Goal: Task Accomplishment & Management: Complete application form

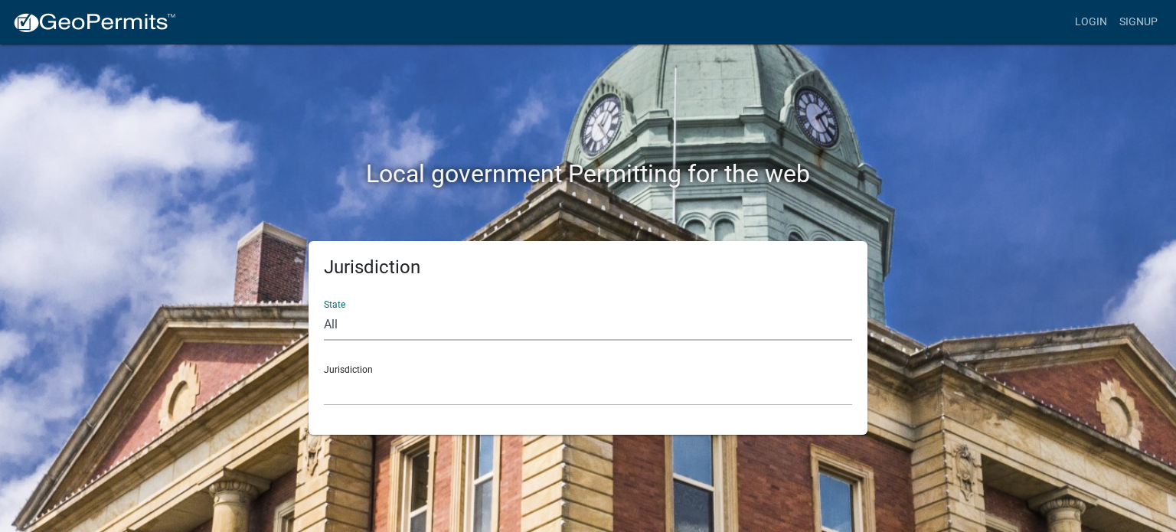
click at [481, 325] on select "All [US_STATE] [US_STATE] [US_STATE] [US_STATE] [US_STATE] [US_STATE] [US_STATE…" at bounding box center [588, 324] width 528 height 31
select select "[US_STATE]"
click at [324, 309] on select "All [US_STATE] [US_STATE] [US_STATE] [US_STATE] [US_STATE] [US_STATE] [US_STATE…" at bounding box center [588, 324] width 528 height 31
click at [344, 385] on select "City of [GEOGRAPHIC_DATA], [US_STATE] City of [GEOGRAPHIC_DATA], [US_STATE] Cit…" at bounding box center [588, 389] width 528 height 31
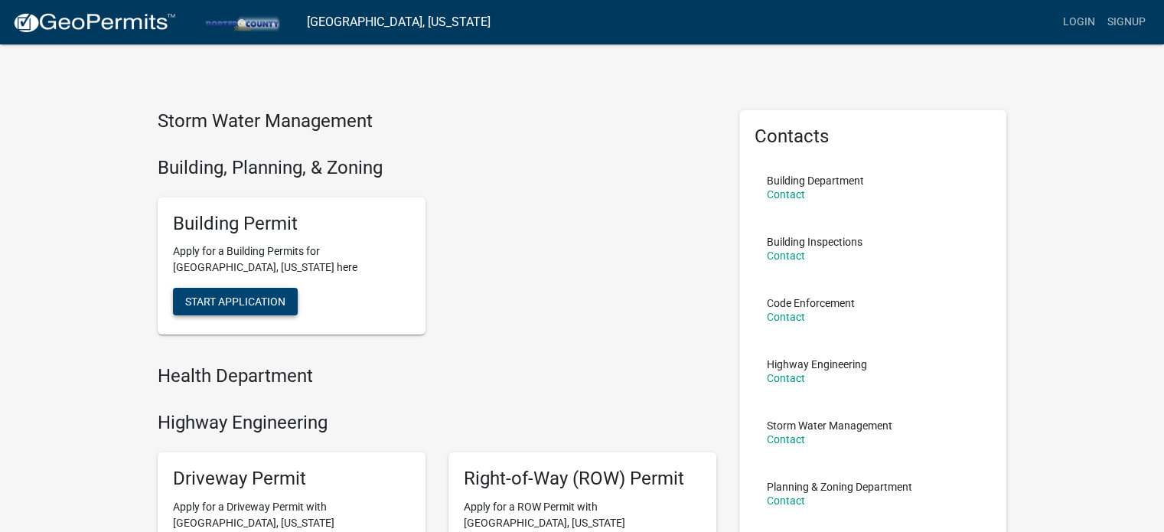
click at [218, 301] on span "Start Application" at bounding box center [235, 301] width 100 height 12
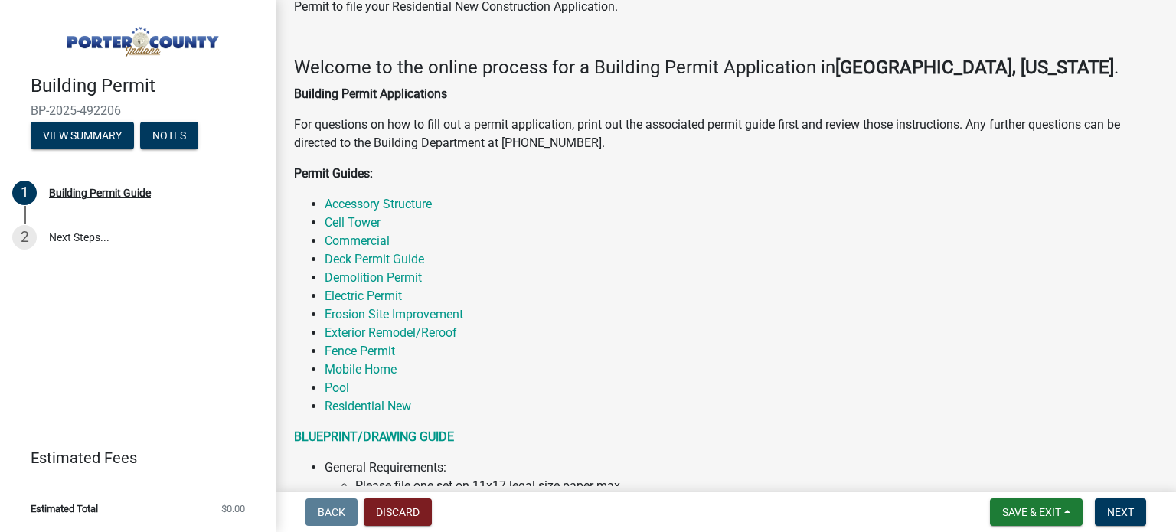
scroll to position [230, 0]
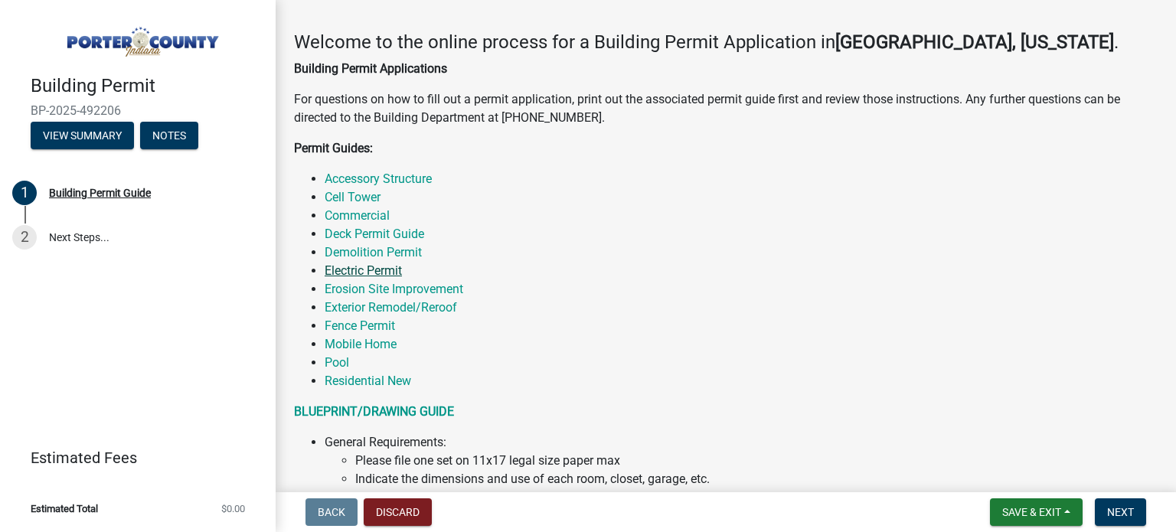
click at [371, 273] on link "Electric Permit" at bounding box center [362, 270] width 77 height 15
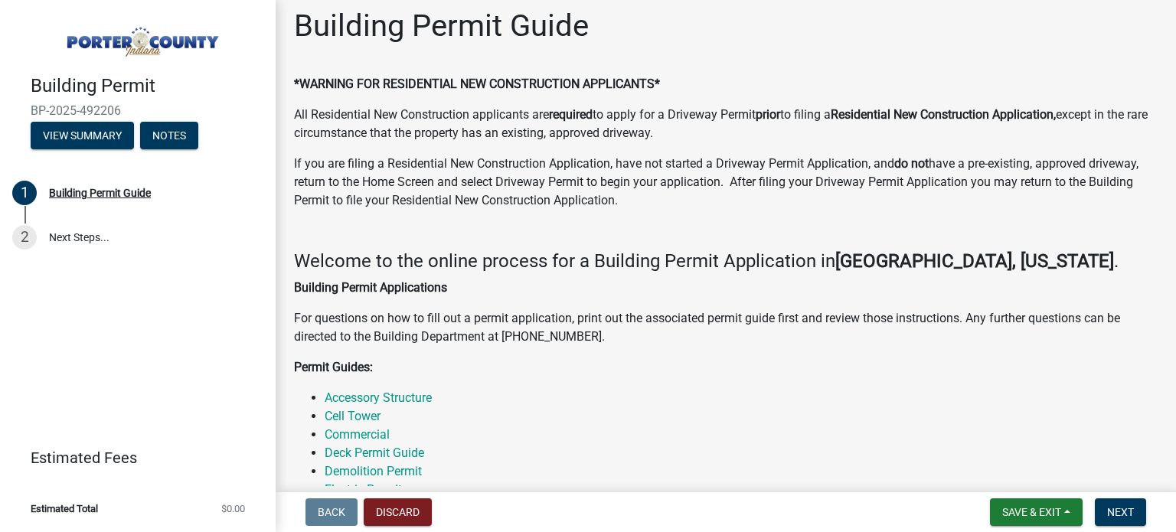
scroll to position [0, 0]
